Goal: Task Accomplishment & Management: Complete application form

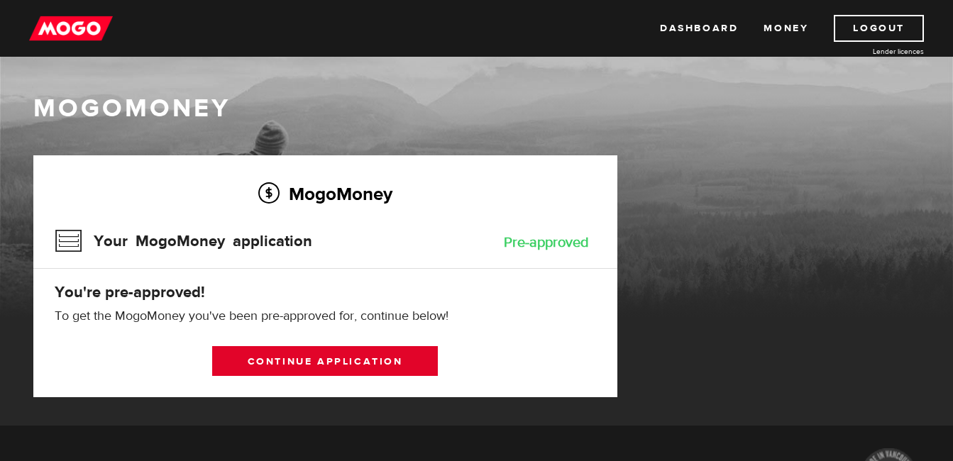
click at [338, 353] on link "Continue application" at bounding box center [325, 361] width 226 height 30
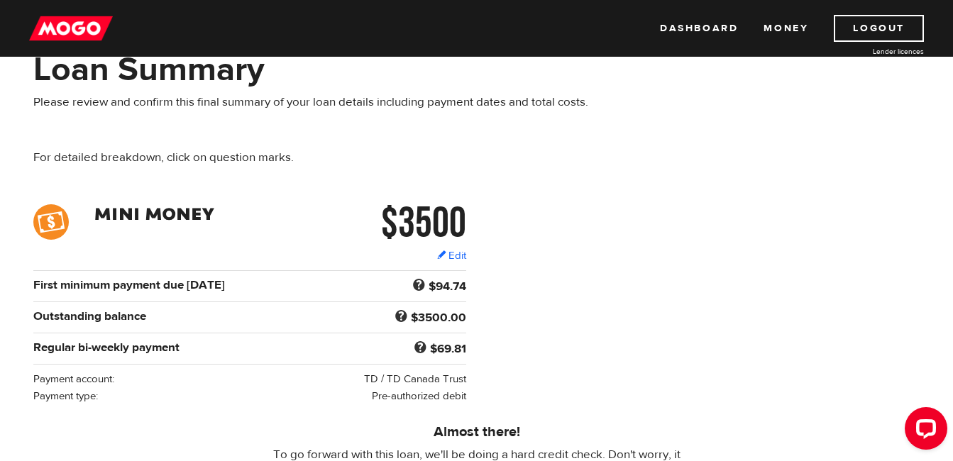
scroll to position [71, 0]
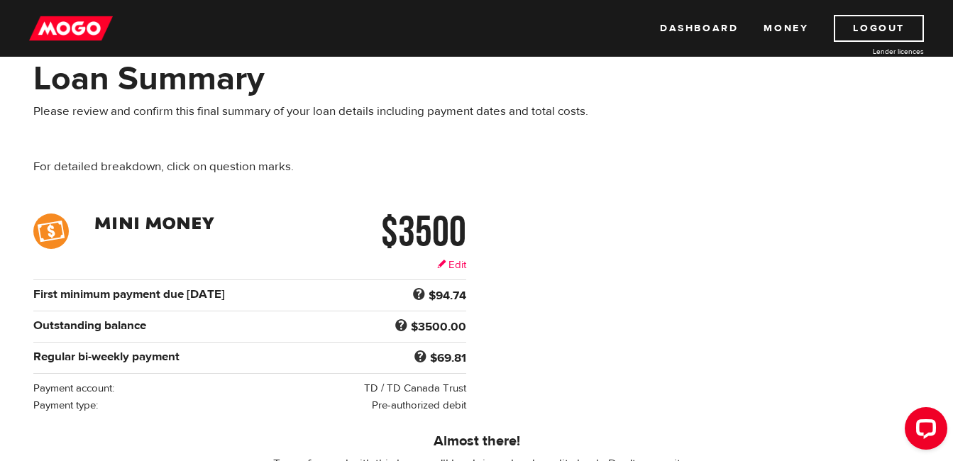
click at [460, 267] on link "Edit" at bounding box center [451, 264] width 29 height 15
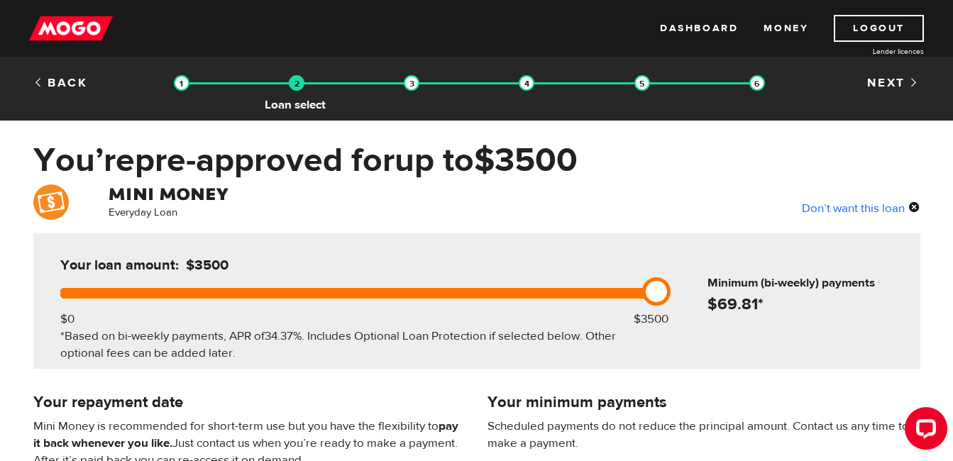
click at [289, 88] on img at bounding box center [297, 83] width 16 height 16
click at [410, 84] on img at bounding box center [412, 83] width 16 height 16
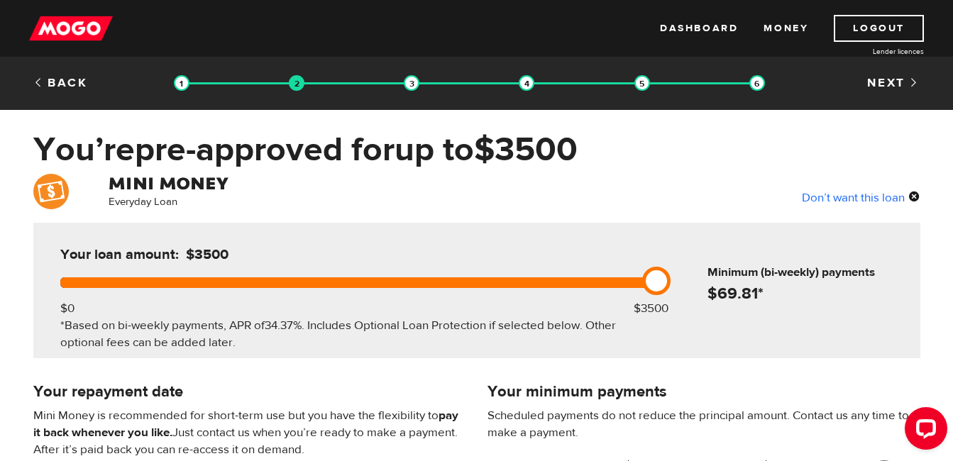
scroll to position [106, 0]
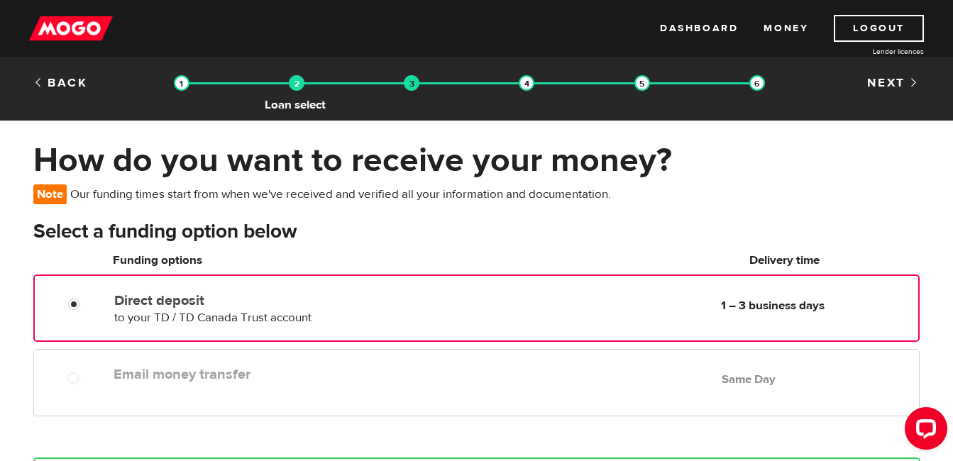
click at [297, 83] on img at bounding box center [297, 83] width 16 height 16
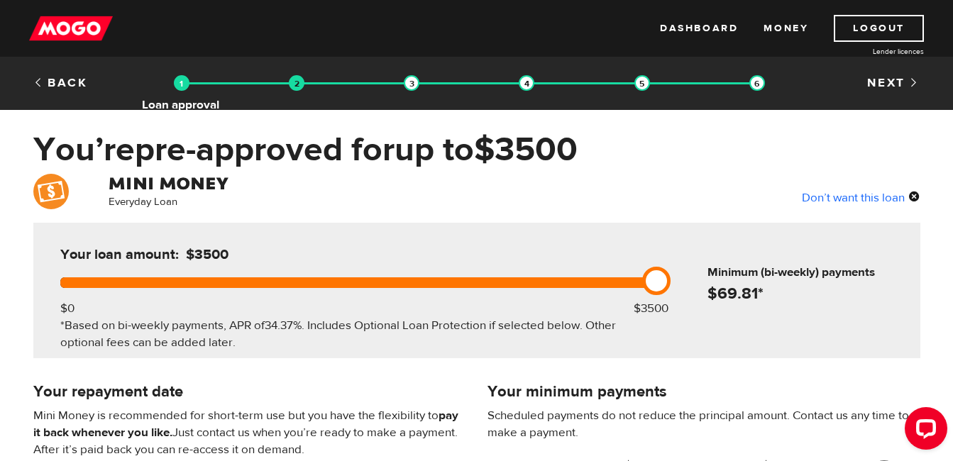
click at [180, 79] on img at bounding box center [182, 83] width 16 height 16
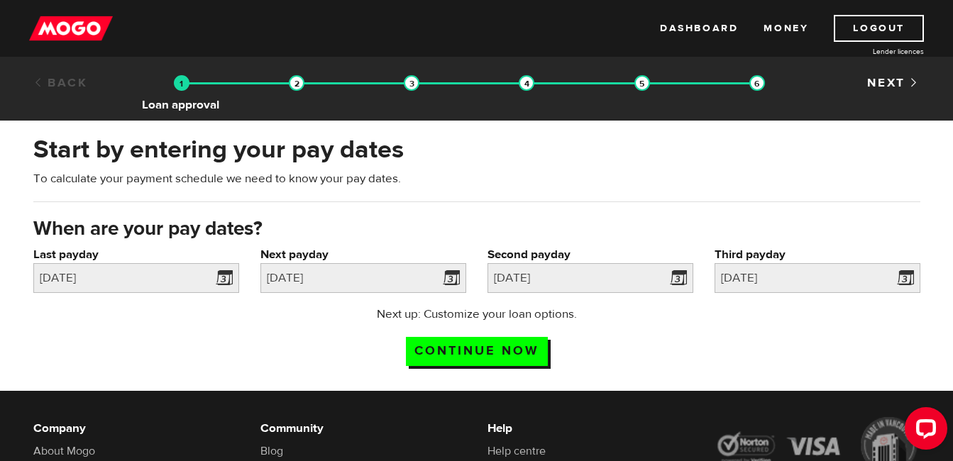
click at [176, 83] on img at bounding box center [182, 83] width 16 height 16
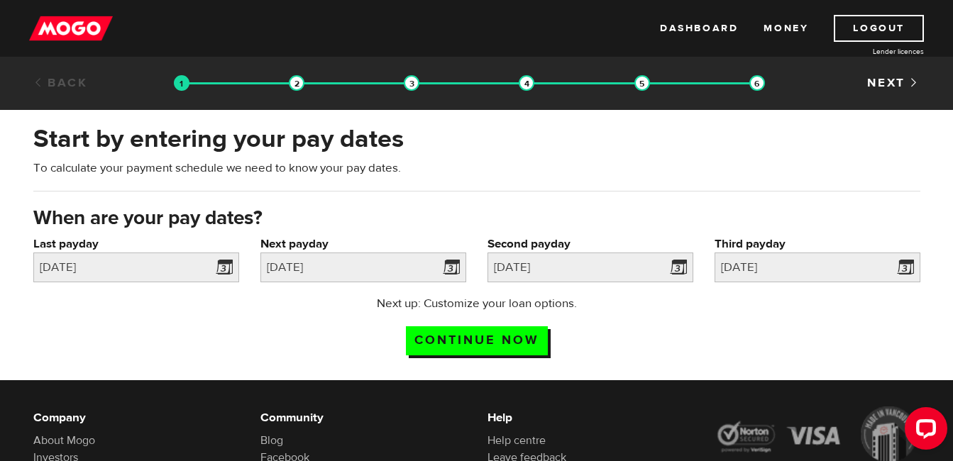
scroll to position [71, 0]
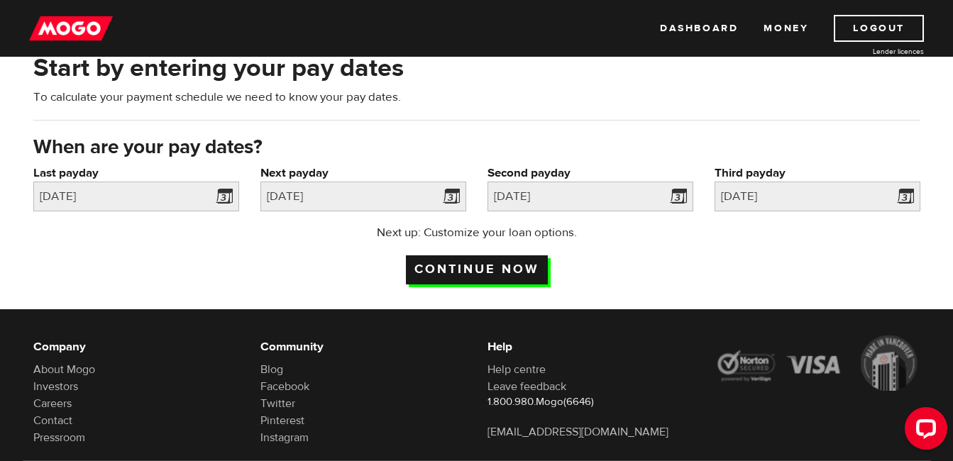
click at [485, 268] on input "Continue now" at bounding box center [477, 269] width 142 height 29
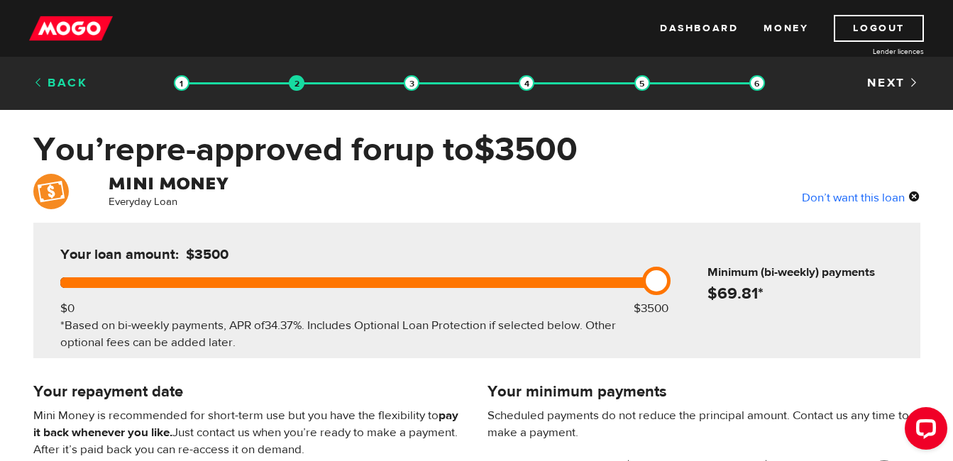
click at [73, 84] on link "Back" at bounding box center [60, 83] width 55 height 16
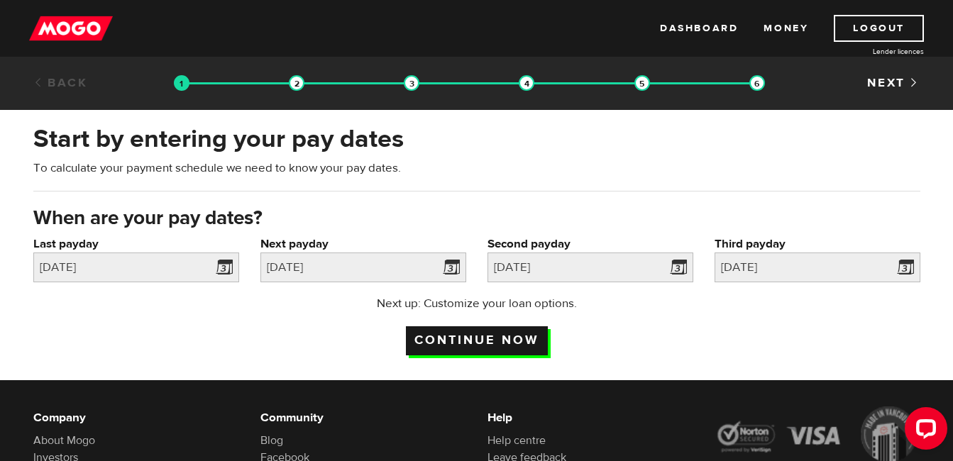
click at [454, 337] on input "Continue now" at bounding box center [477, 340] width 142 height 29
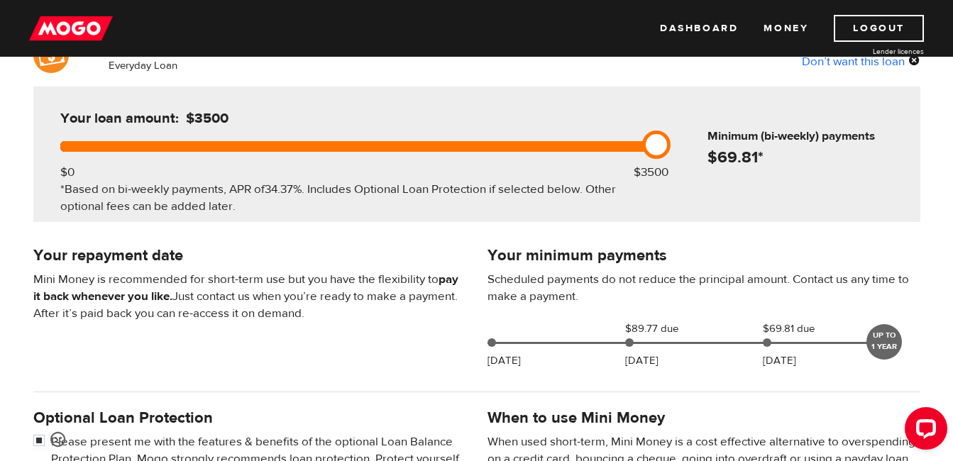
scroll to position [213, 0]
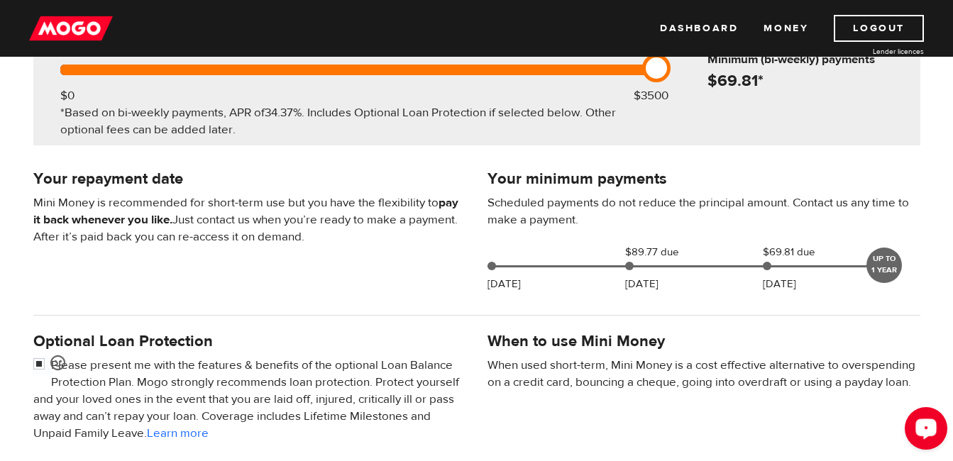
click at [916, 428] on div "Open LiveChat chat widget" at bounding box center [926, 428] width 24 height 24
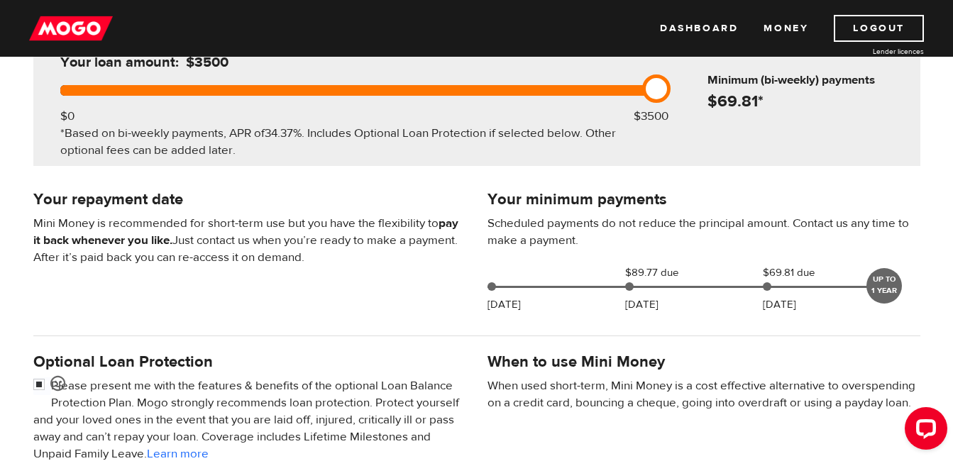
scroll to position [284, 0]
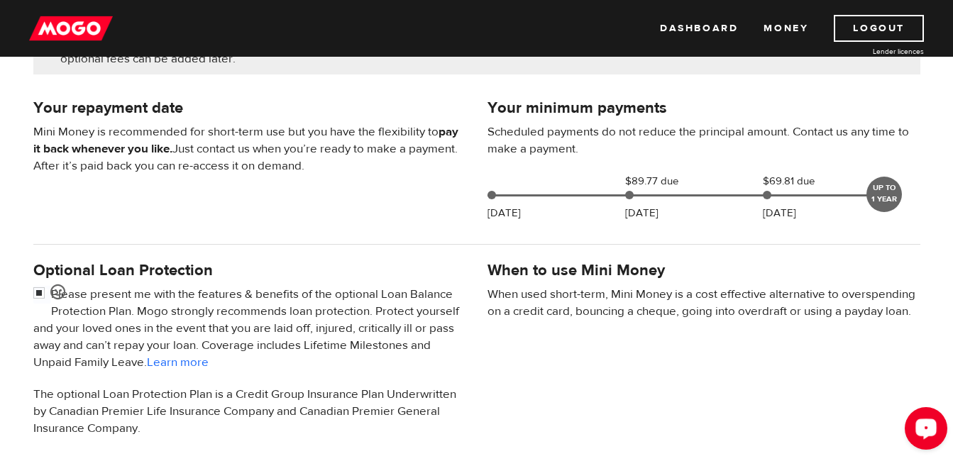
click at [913, 422] on button "Open LiveChat chat widget" at bounding box center [925, 428] width 43 height 43
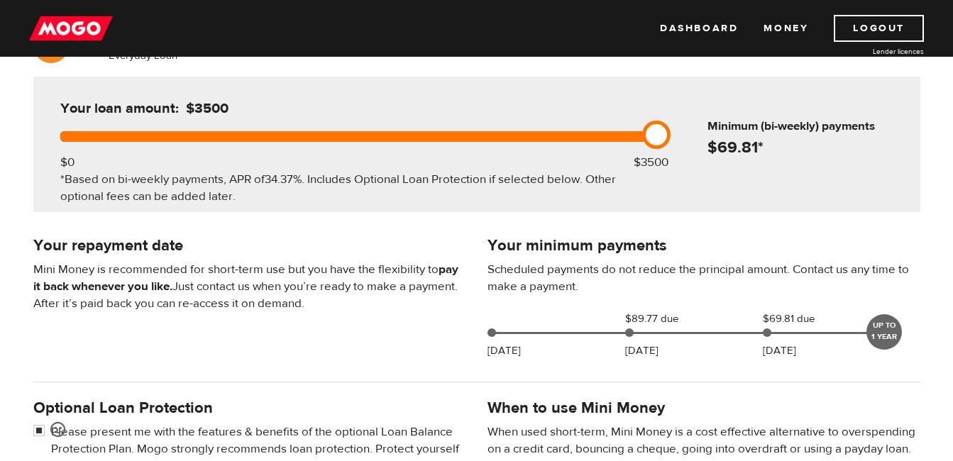
scroll to position [0, 0]
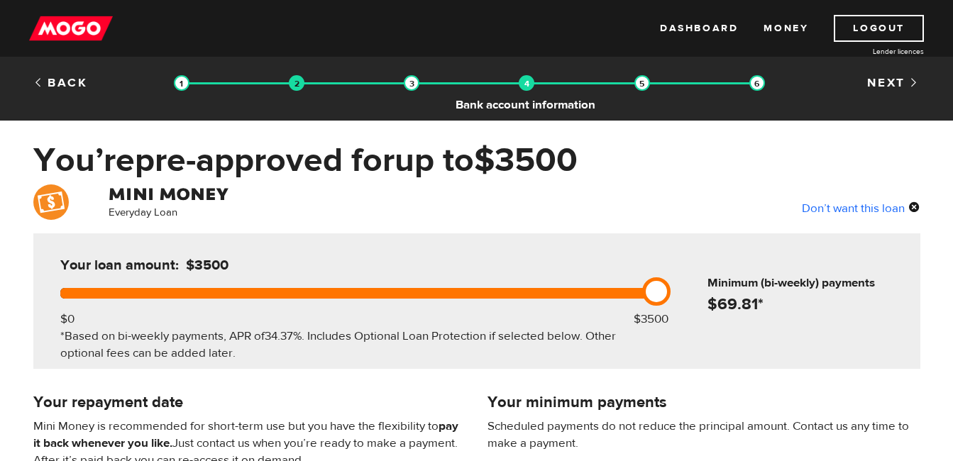
click at [526, 86] on img at bounding box center [527, 83] width 16 height 16
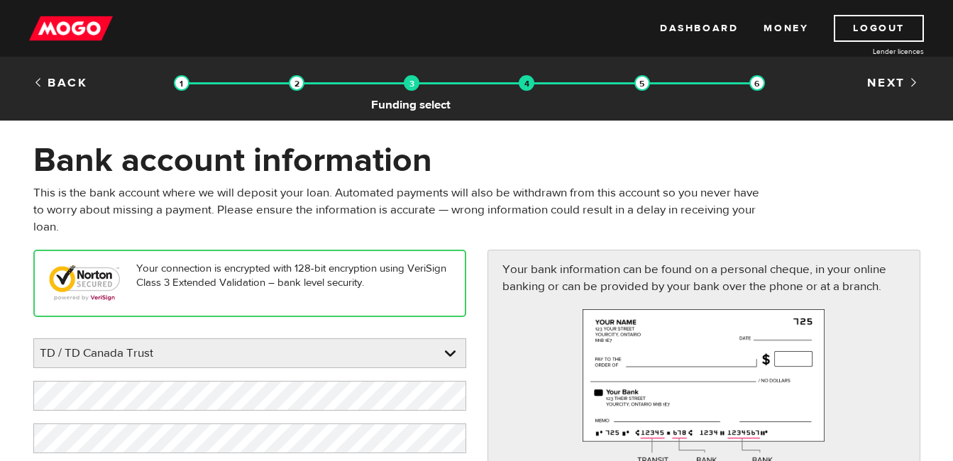
click at [413, 85] on img at bounding box center [412, 83] width 16 height 16
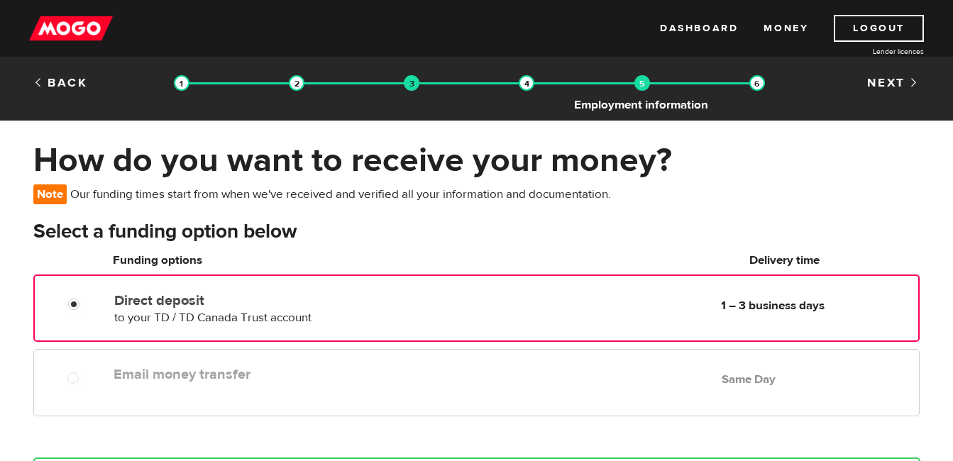
click at [637, 89] on img at bounding box center [642, 83] width 16 height 16
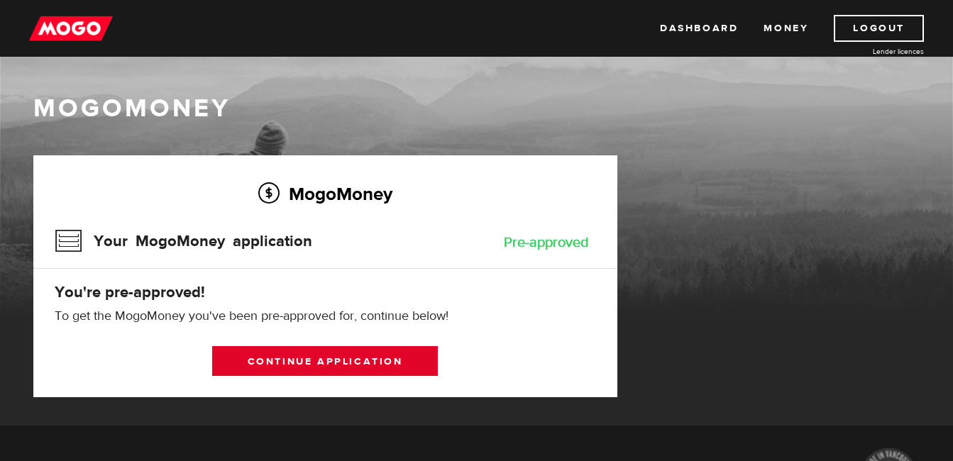
click at [356, 364] on link "Continue application" at bounding box center [325, 361] width 226 height 30
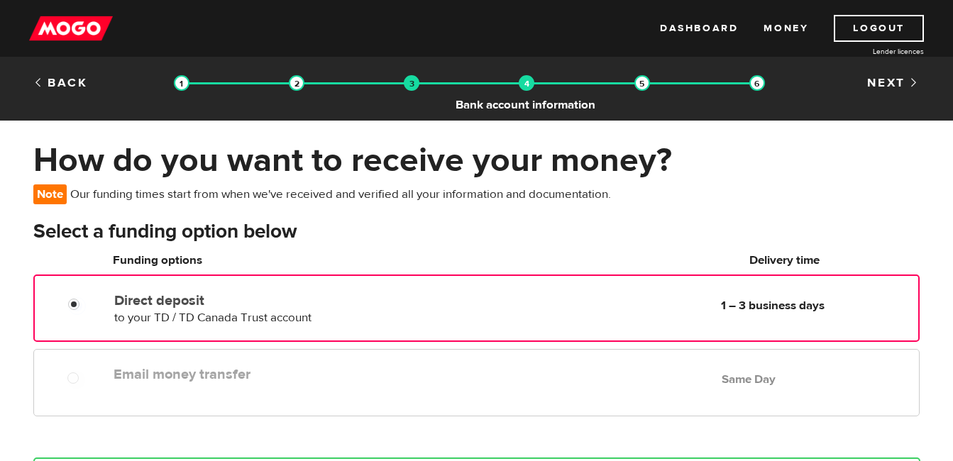
click at [521, 84] on img at bounding box center [527, 83] width 16 height 16
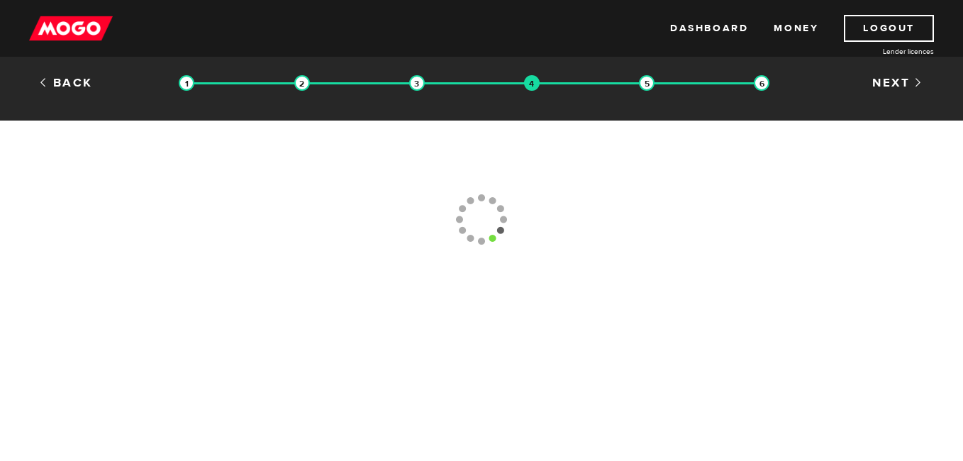
click at [639, 85] on img at bounding box center [647, 83] width 16 height 16
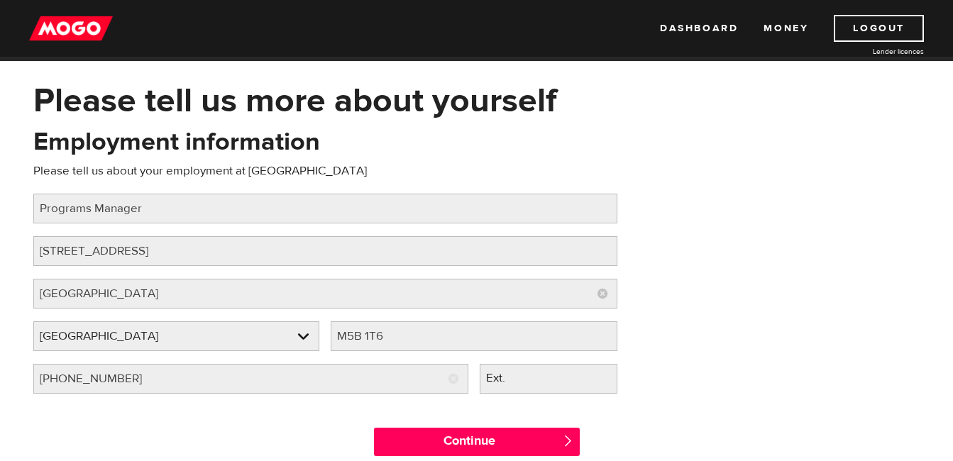
scroll to position [142, 0]
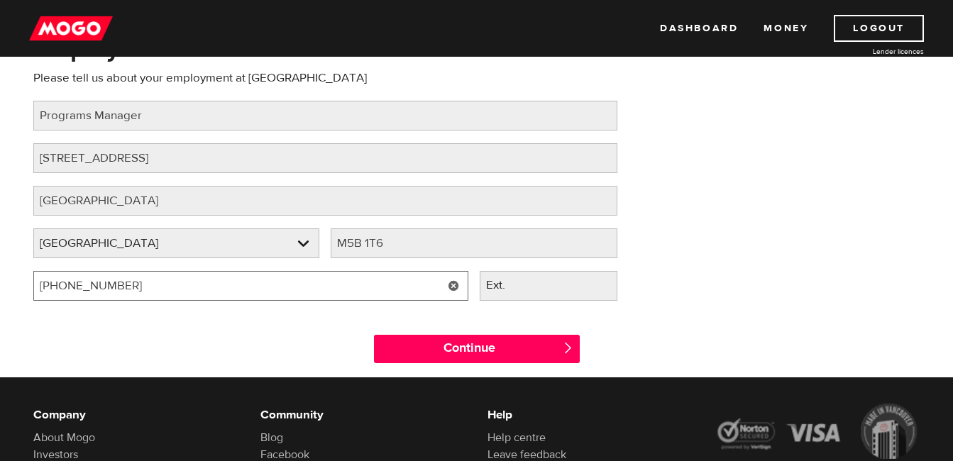
click at [122, 284] on input "[PHONE_NUMBER]" at bounding box center [250, 286] width 435 height 30
type input "(4 ) -"
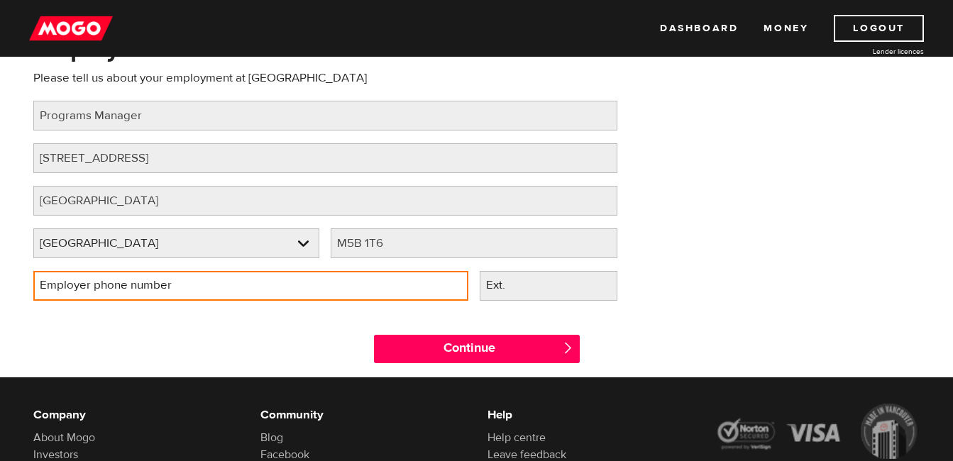
click at [326, 283] on input "Employer phone number" at bounding box center [250, 286] width 435 height 30
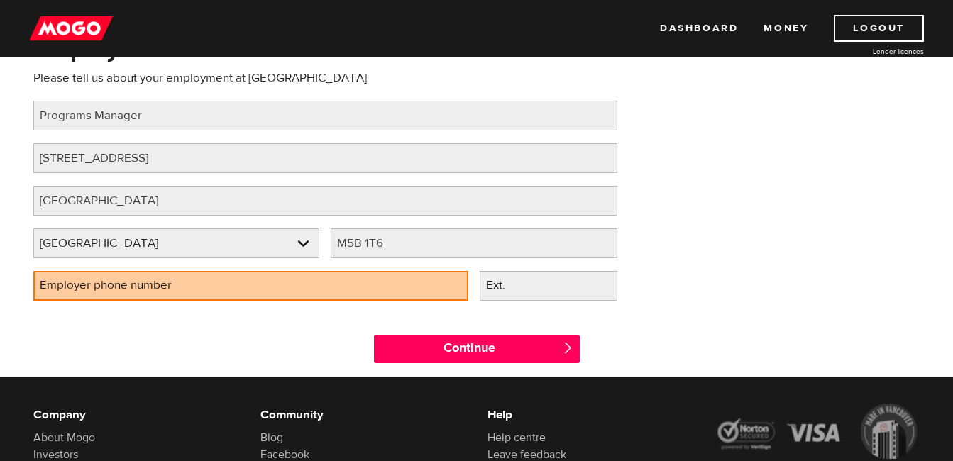
click at [647, 158] on div "Employment information Please tell us about your employment at Theatre Museum J…" at bounding box center [477, 173] width 908 height 282
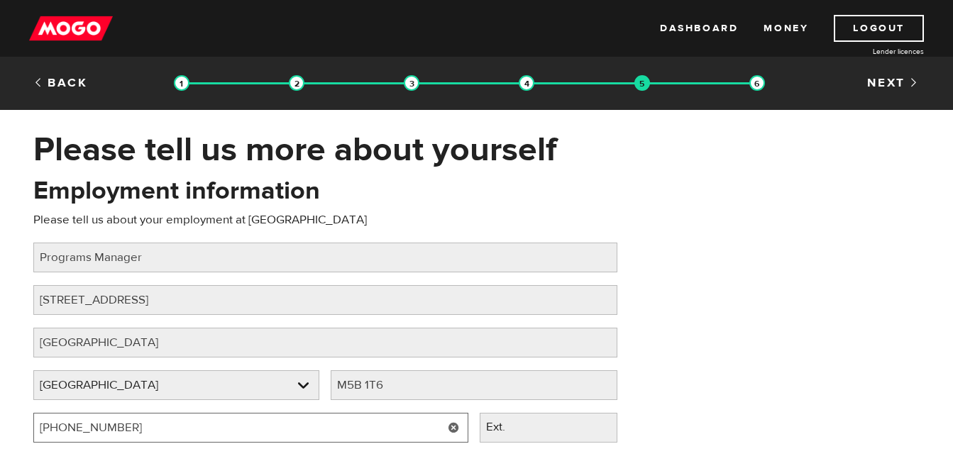
click at [142, 425] on input "[PHONE_NUMBER]" at bounding box center [250, 428] width 435 height 30
type input "[PHONE_NUMBER]"
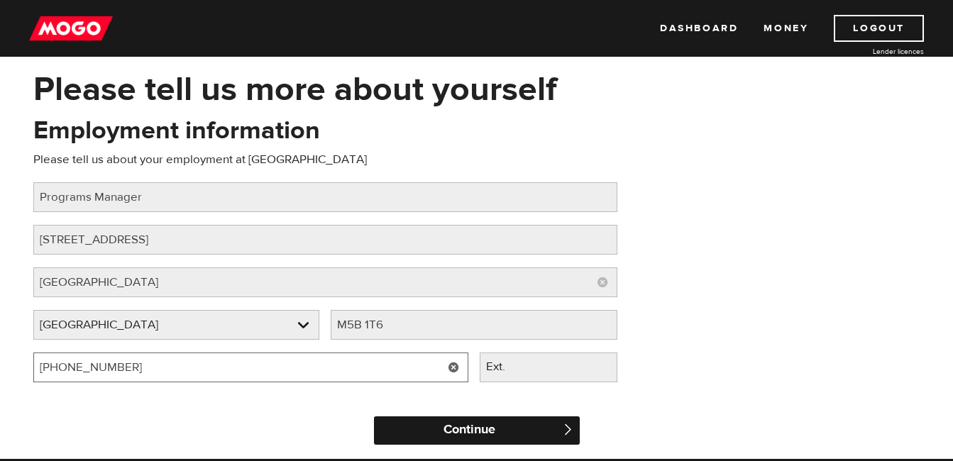
scroll to position [142, 0]
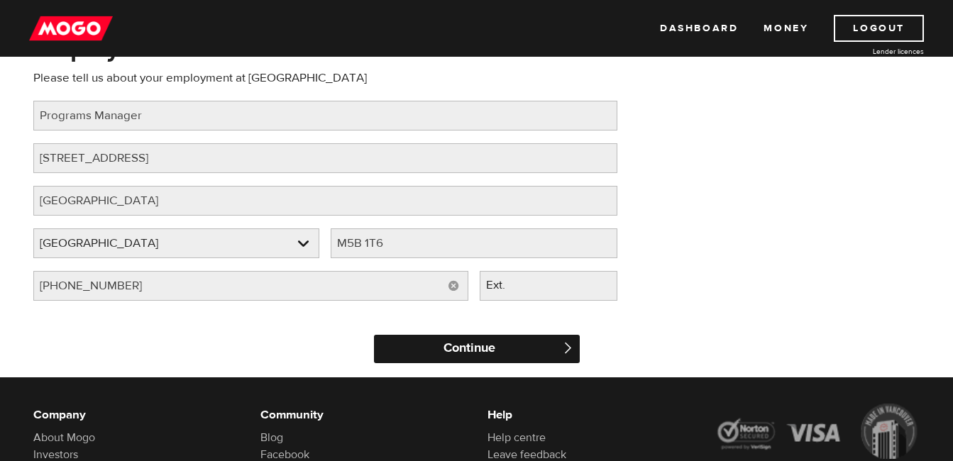
click at [455, 353] on input "Continue" at bounding box center [477, 349] width 206 height 28
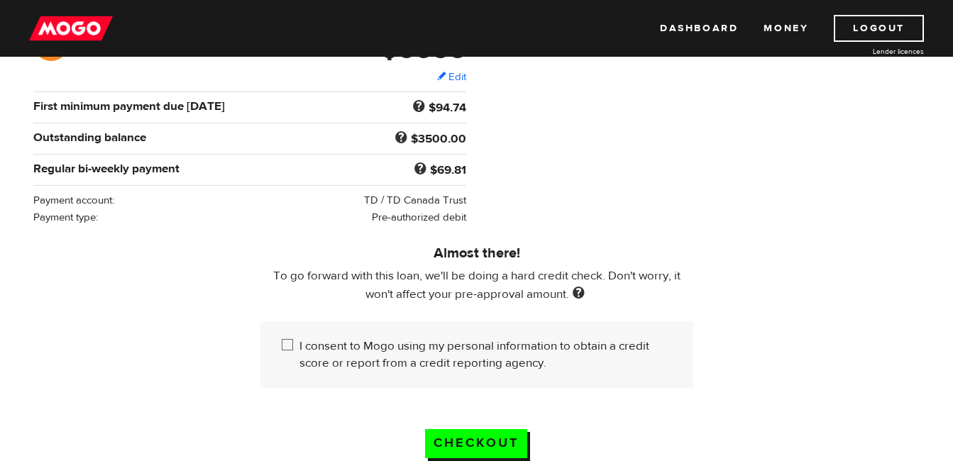
scroll to position [284, 0]
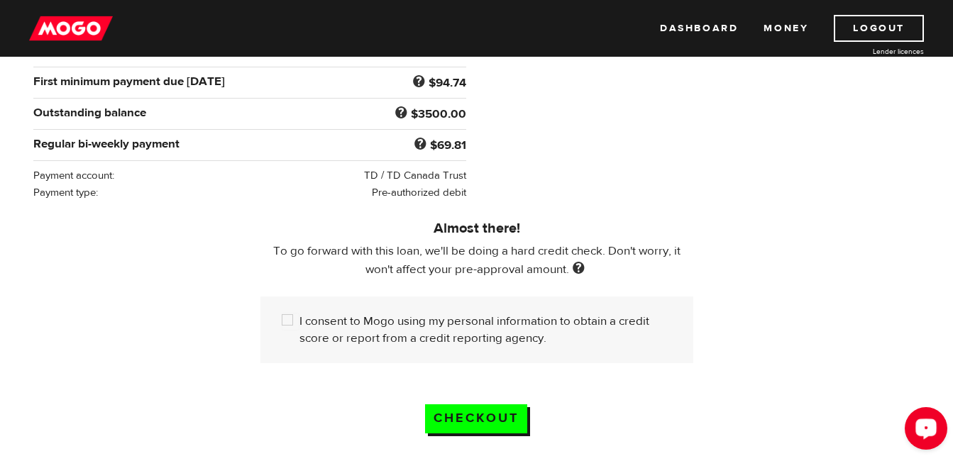
click at [928, 431] on icon "Open LiveChat chat widget" at bounding box center [925, 427] width 13 height 9
